Goal: Task Accomplishment & Management: Manage account settings

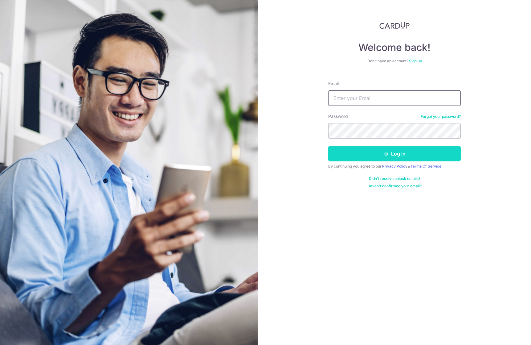
type input "[EMAIL_ADDRESS][DOMAIN_NAME]"
click at [385, 157] on button "Log in" at bounding box center [394, 153] width 133 height 15
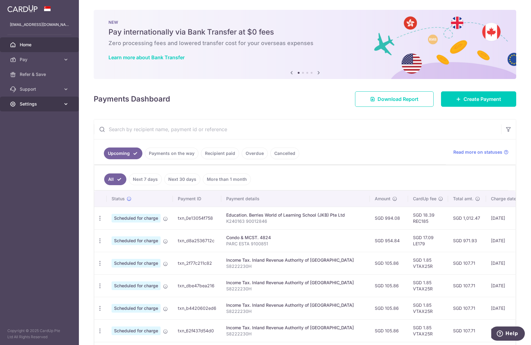
click at [39, 100] on link "Settings" at bounding box center [39, 103] width 79 height 15
click at [33, 136] on span "Logout" at bounding box center [40, 133] width 41 height 6
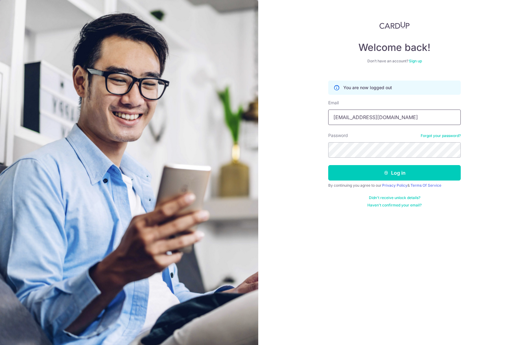
drag, startPoint x: 399, startPoint y: 117, endPoint x: 283, endPoint y: 116, distance: 116.8
click at [283, 116] on div "Welcome back! Don’t have an account? Sign up You are now logged out Email whoam…" at bounding box center [394, 172] width 273 height 345
type input "cwr.work@gmail.com"
click at [376, 173] on button "Log in" at bounding box center [394, 172] width 133 height 15
